Goal: Information Seeking & Learning: Learn about a topic

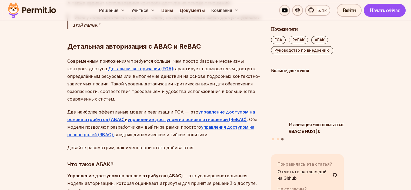
scroll to position [611, 0]
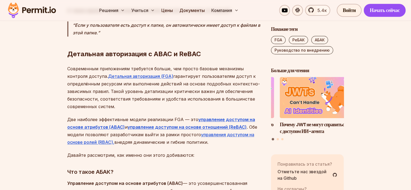
click at [184, 65] on p "Современным приложениям требуется больше, чем просто базовые механизмы контроля…" at bounding box center [164, 87] width 195 height 45
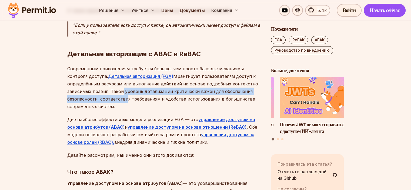
drag, startPoint x: 120, startPoint y: 68, endPoint x: 122, endPoint y: 79, distance: 11.3
click at [122, 79] on p "Современным приложениям требуется больше, чем просто базовые механизмы контроля…" at bounding box center [164, 87] width 195 height 45
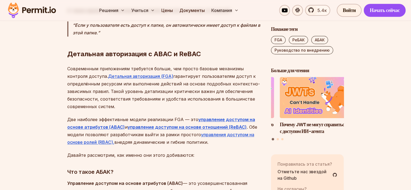
click at [122, 81] on p "Современным приложениям требуется больше, чем просто базовые механизмы контроля…" at bounding box center [164, 87] width 195 height 45
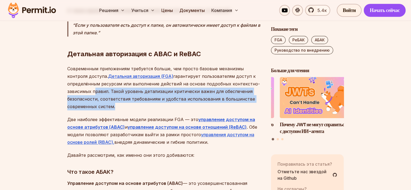
drag, startPoint x: 122, startPoint y: 81, endPoint x: 93, endPoint y: 72, distance: 30.6
click at [93, 72] on p "Современным приложениям требуется больше, чем просто базовые механизмы контроля…" at bounding box center [164, 87] width 195 height 45
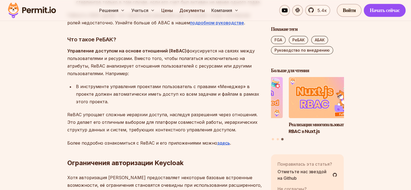
scroll to position [898, 0]
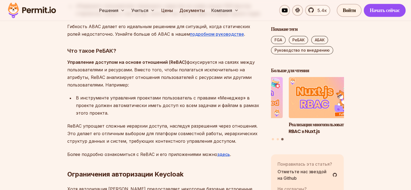
scroll to position [885, 0]
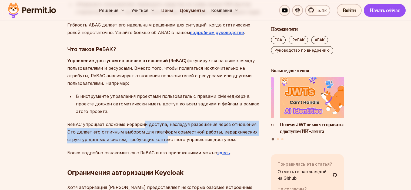
drag, startPoint x: 143, startPoint y: 103, endPoint x: 164, endPoint y: 116, distance: 24.5
click at [164, 121] on font "ReBAC упрощает сложные иерархии доступа, наследуя разрешения через отношения. Э…" at bounding box center [162, 131] width 190 height 21
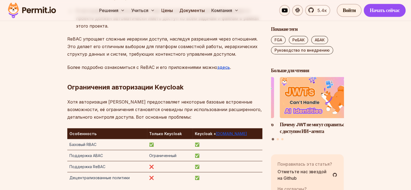
scroll to position [1004, 0]
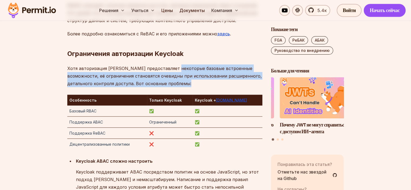
drag, startPoint x: 171, startPoint y: 47, endPoint x: 172, endPoint y: 64, distance: 17.3
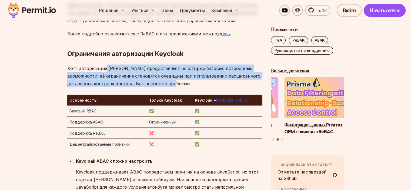
drag, startPoint x: 160, startPoint y: 60, endPoint x: 104, endPoint y: 43, distance: 58.8
click at [104, 65] on font "Хотя авторизация [PERSON_NAME] предоставляет некоторые базовые встроенные возмо…" at bounding box center [164, 75] width 194 height 21
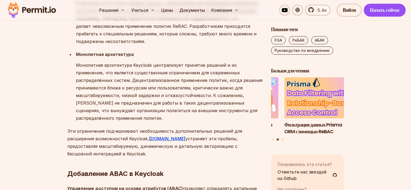
scroll to position [1239, 0]
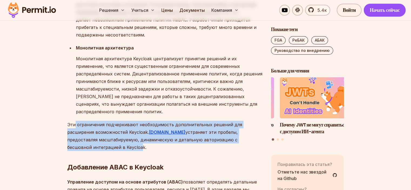
drag, startPoint x: 74, startPoint y: 95, endPoint x: 84, endPoint y: 114, distance: 22.0
click at [84, 121] on p "Эти ограничения подчеркивают необходимость дополнительных решений для расширени…" at bounding box center [164, 136] width 195 height 30
click at [84, 129] on font "устраняет эти пробелы, предоставляя масштабируемую, динамическую и детальную ав…" at bounding box center [152, 139] width 170 height 21
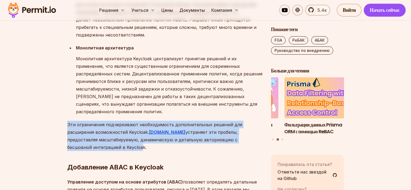
drag, startPoint x: 84, startPoint y: 114, endPoint x: 60, endPoint y: 97, distance: 30.2
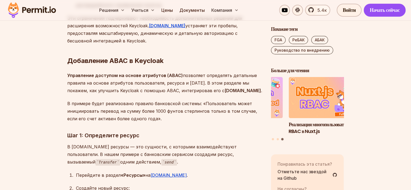
scroll to position [1345, 0]
